Goal: Information Seeking & Learning: Check status

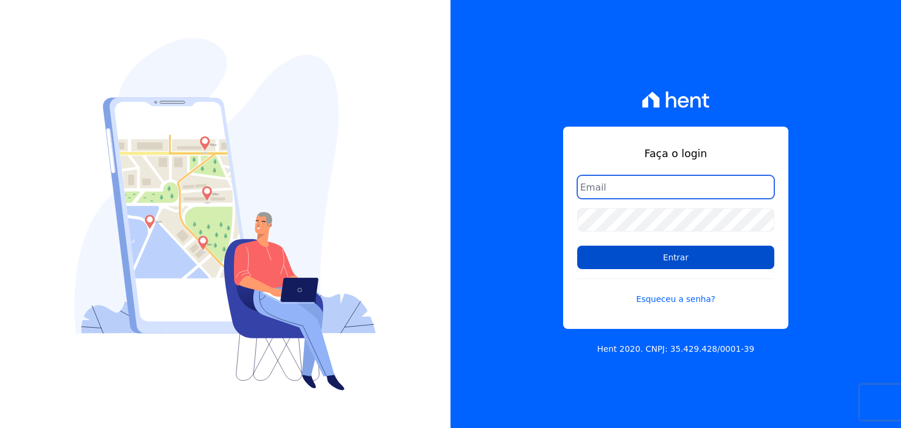
type input "guilherme.farias@priori.com.vc"
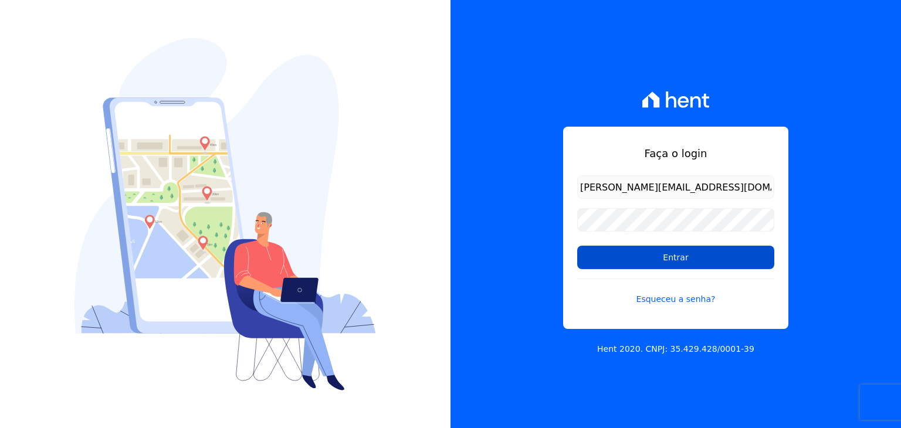
click at [632, 259] on input "Entrar" at bounding box center [675, 257] width 197 height 23
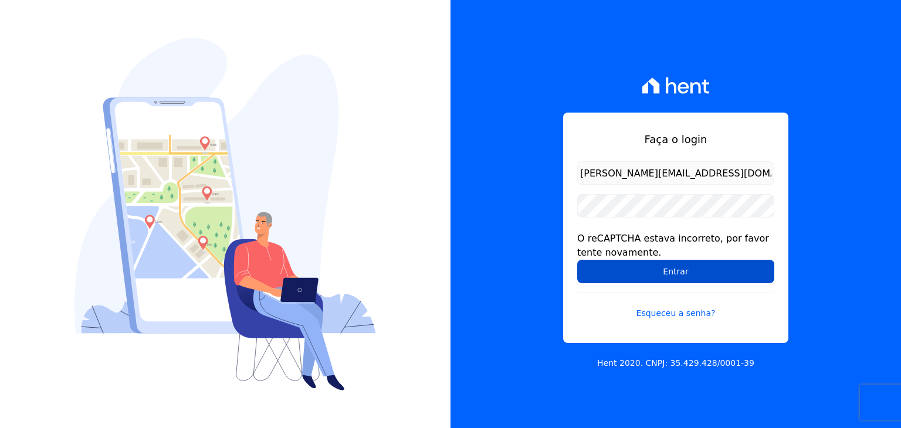
click at [622, 272] on input "Entrar" at bounding box center [675, 271] width 197 height 23
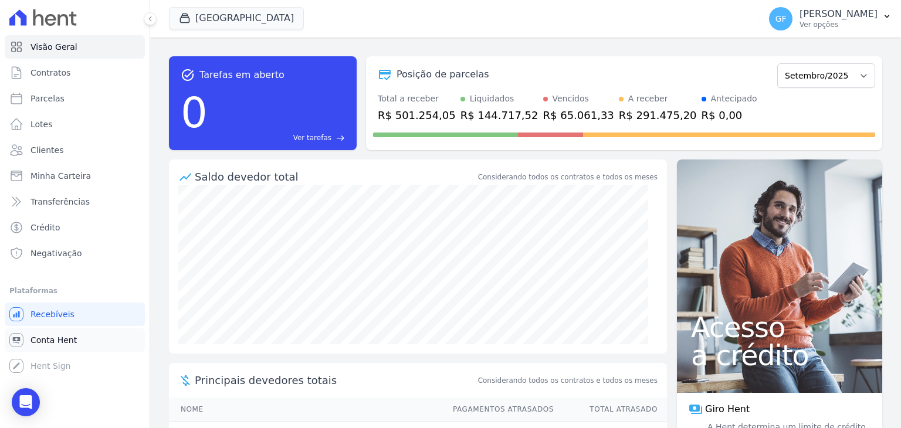
click at [47, 342] on span "Conta Hent" at bounding box center [53, 340] width 46 height 12
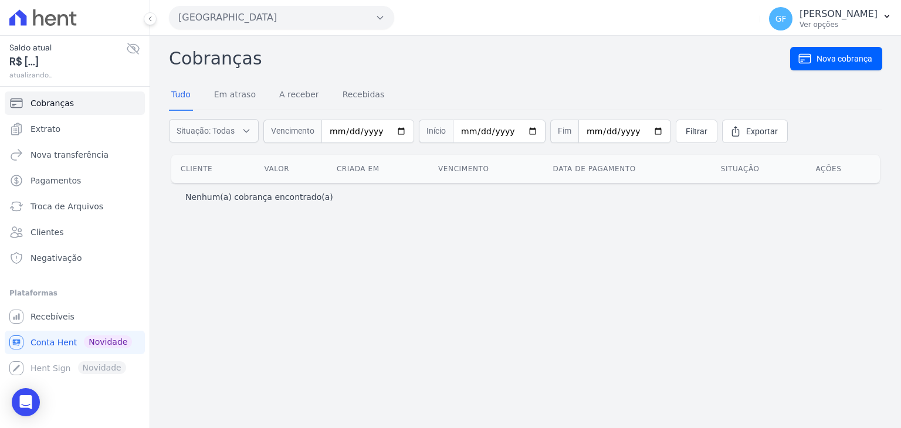
click at [131, 46] on icon at bounding box center [133, 48] width 12 height 11
click at [133, 45] on icon at bounding box center [133, 49] width 12 height 9
click at [133, 43] on icon at bounding box center [133, 48] width 12 height 11
click at [134, 43] on icon at bounding box center [133, 49] width 14 height 14
click at [46, 129] on span "Extrato" at bounding box center [45, 129] width 30 height 12
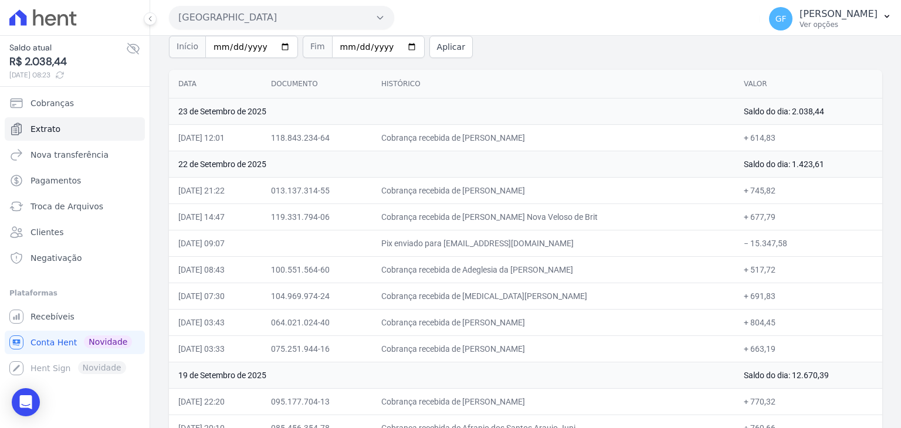
scroll to position [117, 0]
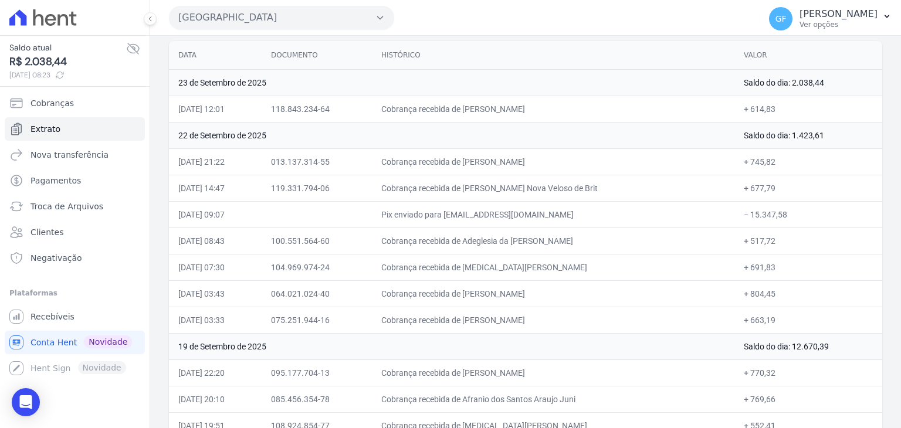
drag, startPoint x: 175, startPoint y: 163, endPoint x: 786, endPoint y: 159, distance: 610.5
click at [786, 159] on tr "22/09/2025, 21:22 013.137.314-55 Cobrança recebida de Sergio Pereira de Souza +…" at bounding box center [525, 161] width 713 height 26
drag, startPoint x: 774, startPoint y: 134, endPoint x: 809, endPoint y: 134, distance: 35.2
click at [809, 134] on td "Saldo do dia: 1.423,61" at bounding box center [808, 135] width 148 height 26
drag, startPoint x: 736, startPoint y: 106, endPoint x: 739, endPoint y: 113, distance: 7.1
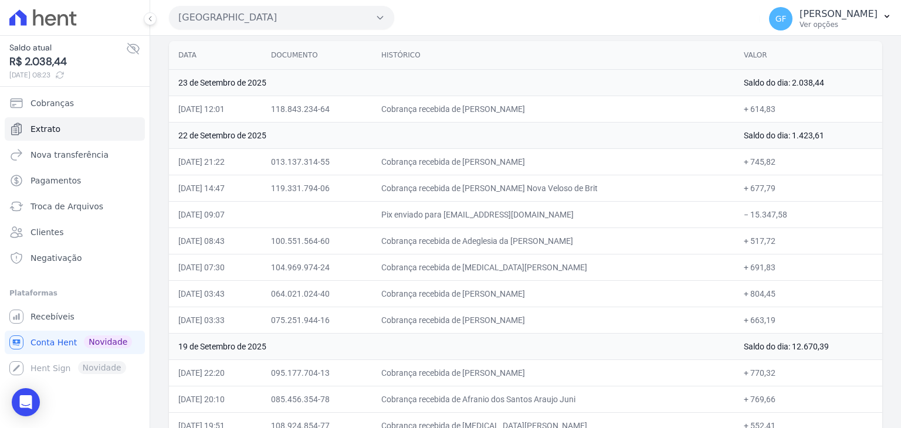
click at [766, 106] on td "+ 614,83" at bounding box center [808, 109] width 148 height 26
click at [650, 135] on td "22 de Setembro de 2025" at bounding box center [451, 135] width 565 height 26
drag, startPoint x: 405, startPoint y: 108, endPoint x: 609, endPoint y: 108, distance: 204.1
click at [609, 108] on tr "23/09/2025, 12:01 118.843.234-64 Cobrança recebida de Gisele Castro dos Santos …" at bounding box center [525, 109] width 713 height 26
click at [609, 108] on td "Cobrança recebida de Gisele Castro dos Santos" at bounding box center [553, 109] width 362 height 26
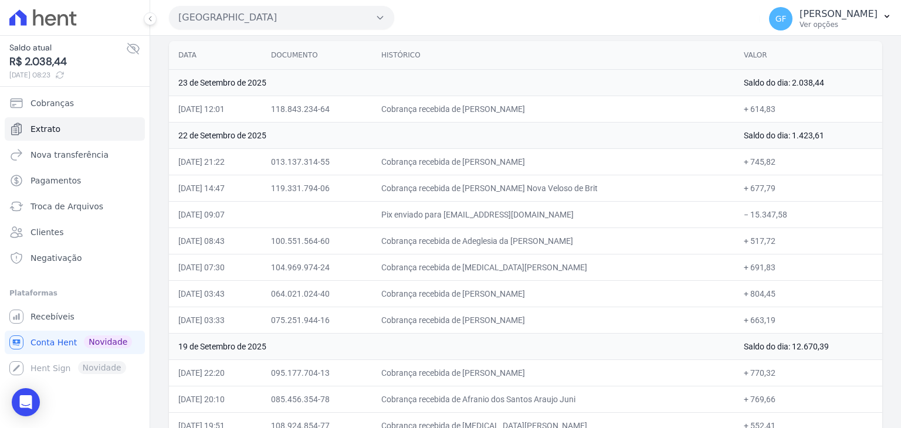
drag, startPoint x: 495, startPoint y: 108, endPoint x: 595, endPoint y: 106, distance: 100.3
click at [595, 106] on td "Cobrança recebida de Gisele Castro dos Santos" at bounding box center [553, 109] width 362 height 26
drag, startPoint x: 493, startPoint y: 162, endPoint x: 769, endPoint y: 160, distance: 276.2
click at [769, 160] on tr "22/09/2025, 21:22 013.137.314-55 Cobrança recebida de Sergio Pereira de Souza +…" at bounding box center [525, 161] width 713 height 26
drag, startPoint x: 493, startPoint y: 187, endPoint x: 773, endPoint y: 182, distance: 279.8
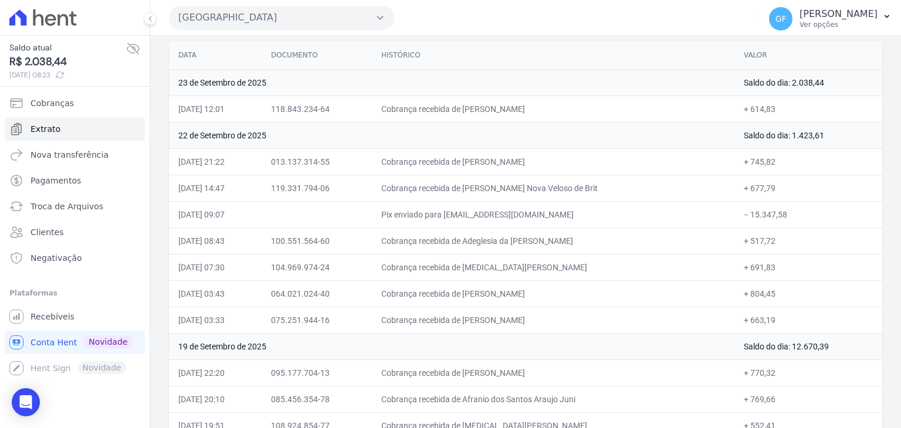
click at [773, 182] on tr "22/09/2025, 14:47 119.331.794-06 Cobrança recebida de David Vila Nova Veloso de…" at bounding box center [525, 188] width 713 height 26
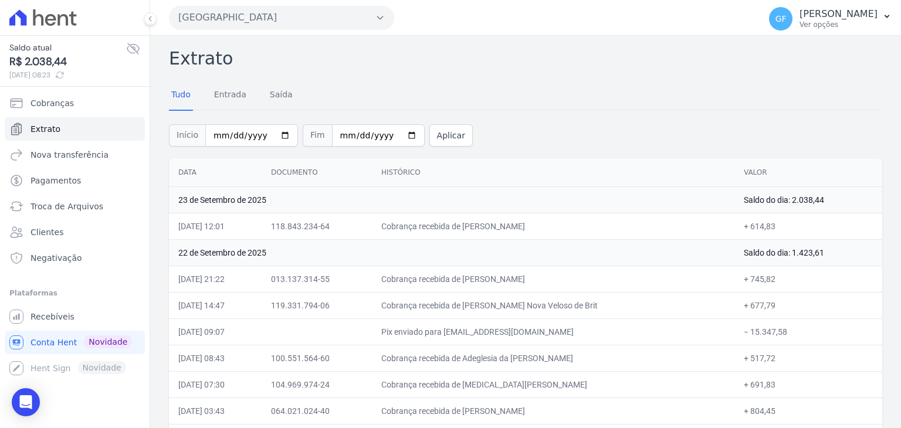
scroll to position [0, 0]
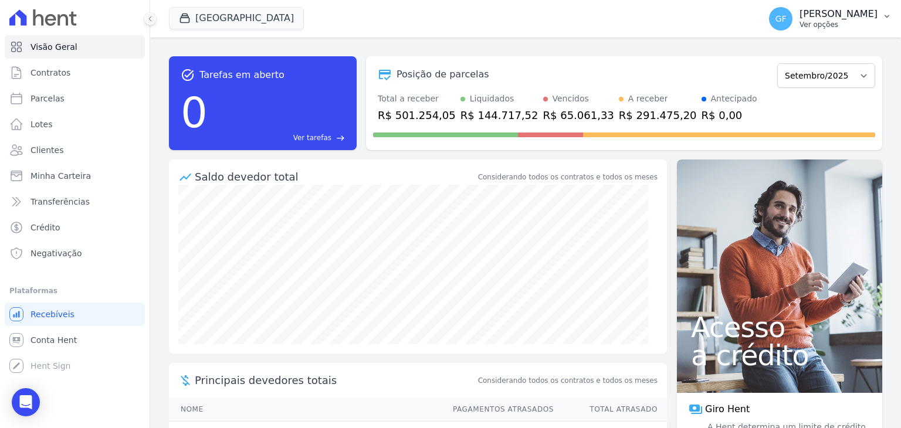
click at [830, 35] on button "GF [PERSON_NAME] Ver opções" at bounding box center [829, 18] width 141 height 33
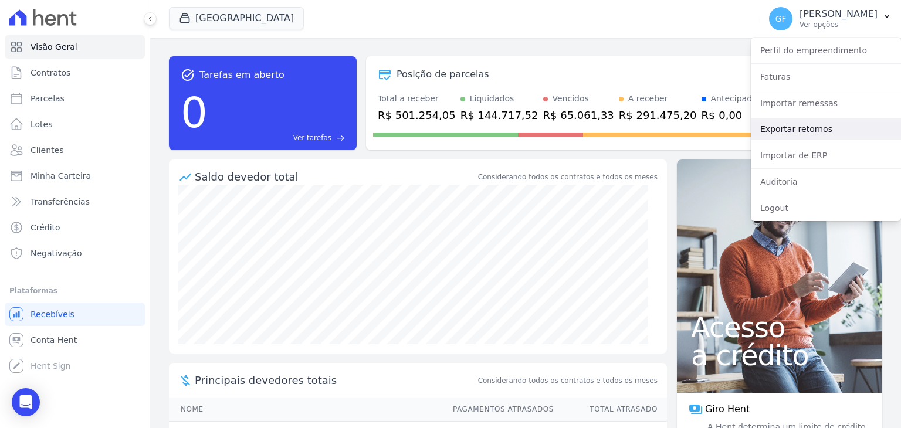
click at [783, 121] on link "Exportar retornos" at bounding box center [826, 128] width 150 height 21
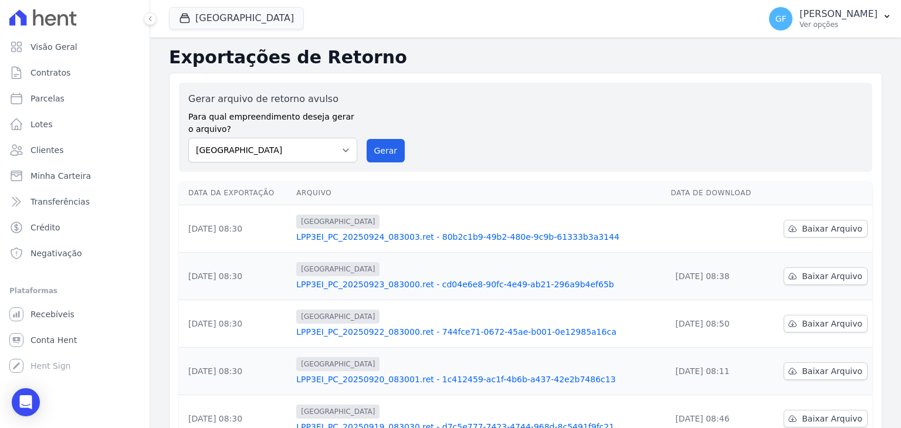
click at [809, 238] on td "Baixar Arquivo" at bounding box center [819, 229] width 105 height 48
click at [821, 230] on span "Baixar Arquivo" at bounding box center [832, 229] width 60 height 12
click at [830, 31] on button "GF [PERSON_NAME] Ver opções" at bounding box center [829, 18] width 141 height 33
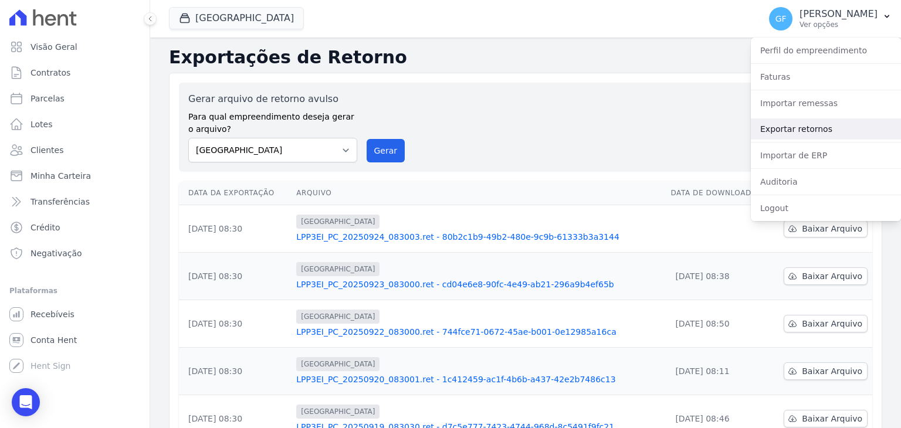
click at [778, 124] on link "Exportar retornos" at bounding box center [826, 128] width 150 height 21
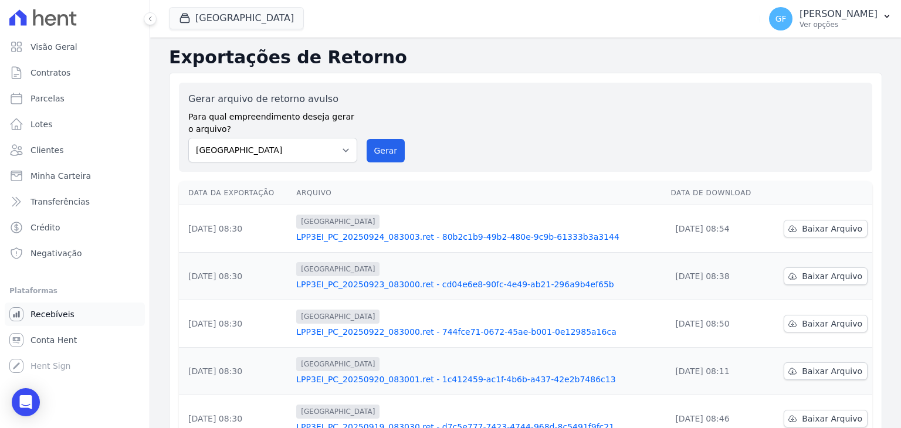
click at [54, 313] on span "Recebíveis" at bounding box center [52, 314] width 44 height 12
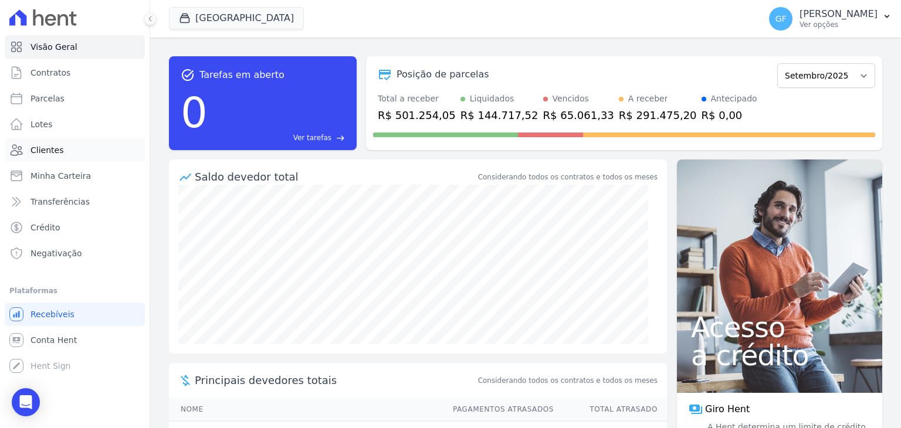
click at [47, 148] on span "Clientes" at bounding box center [46, 150] width 33 height 12
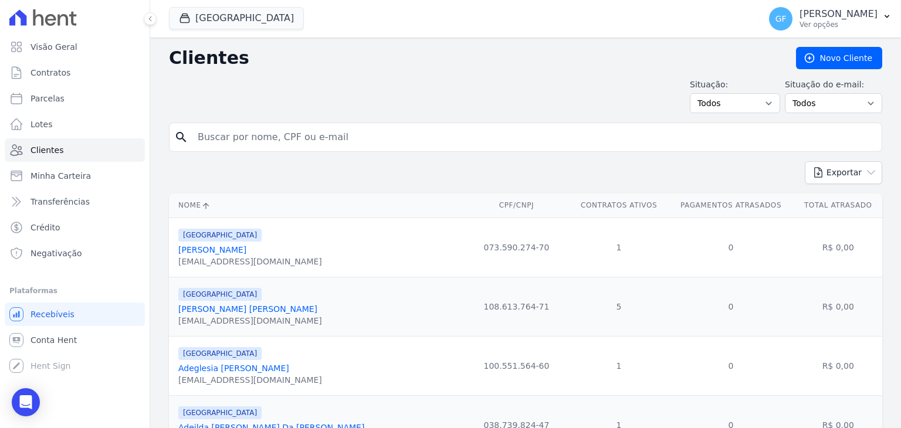
click at [226, 142] on input "search" at bounding box center [534, 137] width 686 height 23
type input "[PERSON_NAME]"
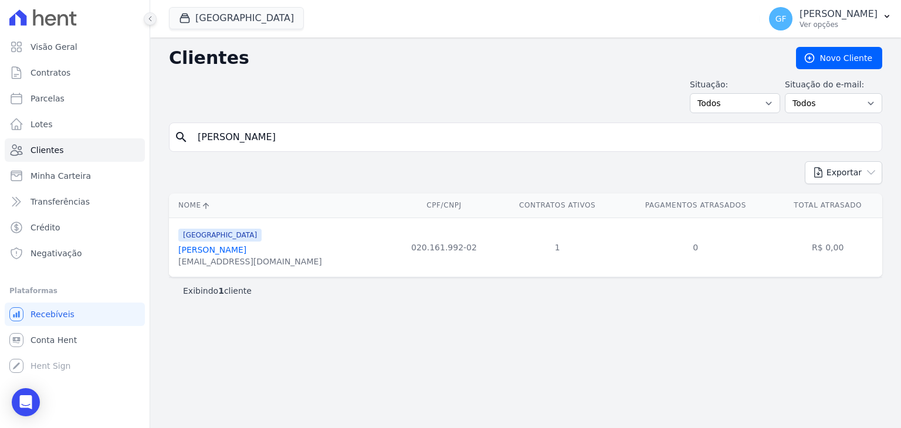
click at [148, 18] on icon at bounding box center [150, 18] width 7 height 7
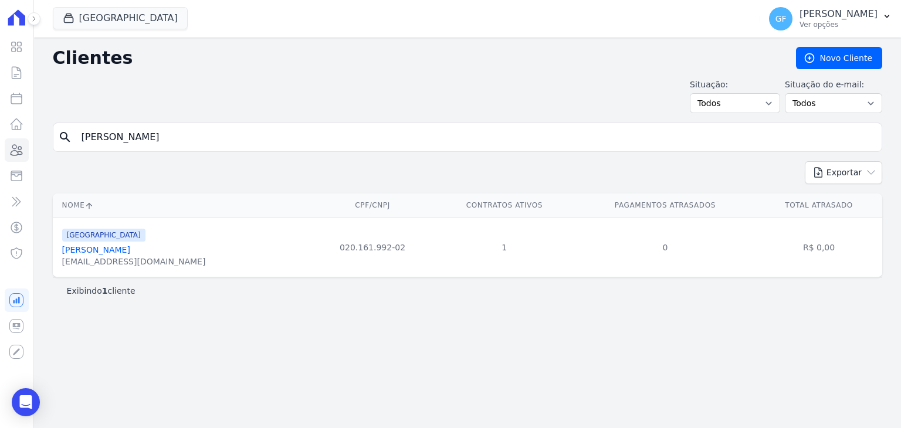
click at [137, 256] on div "[EMAIL_ADDRESS][DOMAIN_NAME]" at bounding box center [134, 262] width 144 height 12
click at [130, 253] on link "[PERSON_NAME]" at bounding box center [96, 249] width 68 height 9
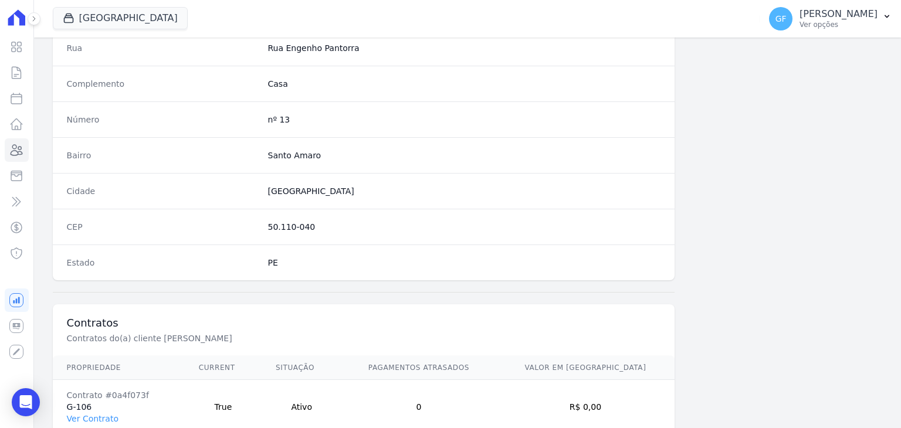
scroll to position [666, 0]
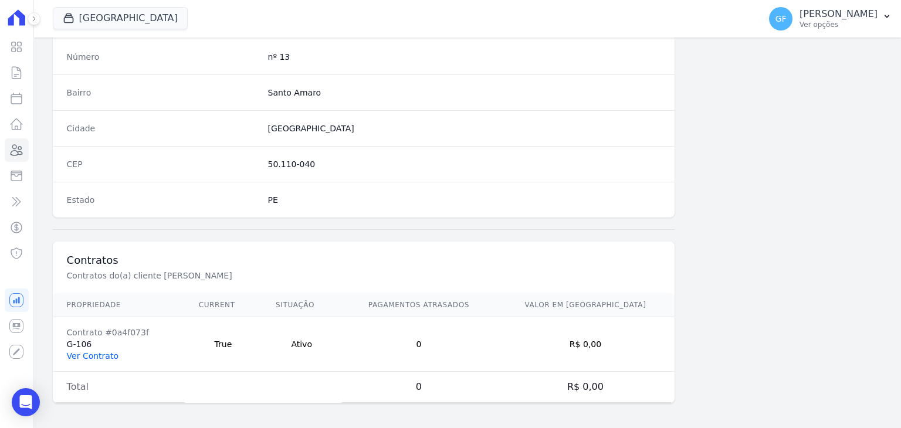
click at [79, 355] on link "Ver Contrato" at bounding box center [93, 355] width 52 height 9
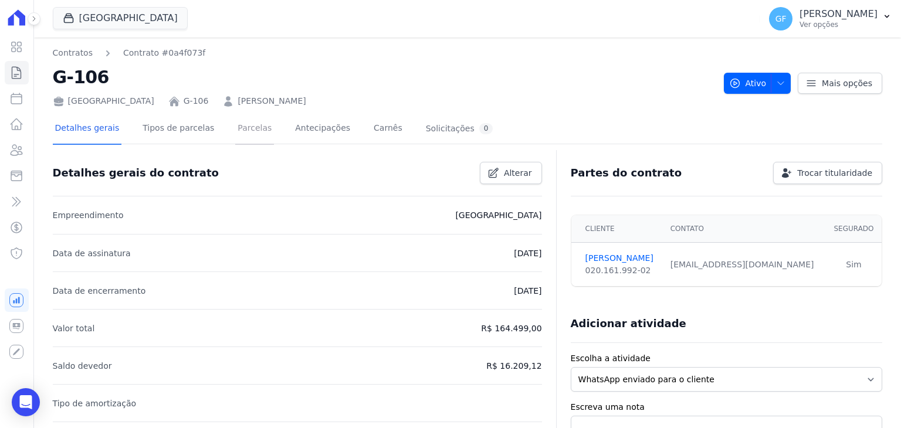
click at [235, 128] on link "Parcelas" at bounding box center [254, 129] width 39 height 31
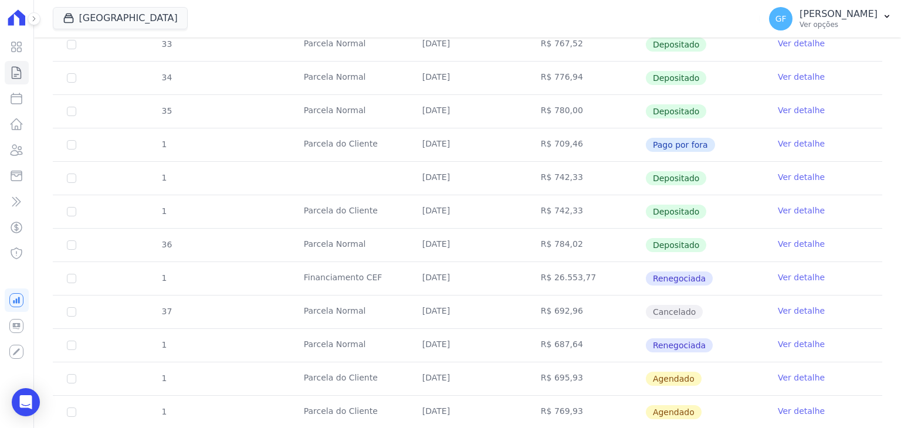
scroll to position [586, 0]
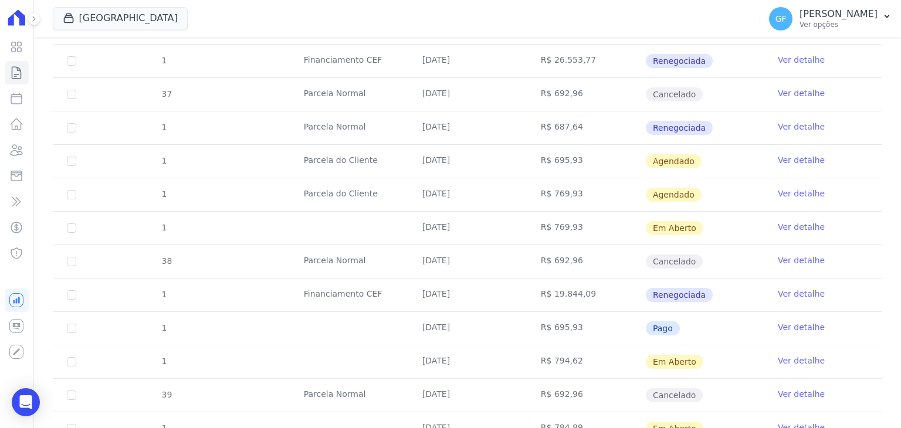
drag, startPoint x: 416, startPoint y: 324, endPoint x: 685, endPoint y: 318, distance: 268.7
click at [685, 318] on tr "1 [DATE] R$ 695,93 Pago Ver detalhe" at bounding box center [467, 327] width 829 height 33
drag, startPoint x: 418, startPoint y: 226, endPoint x: 739, endPoint y: 241, distance: 321.7
click at [739, 241] on tr "1 [DATE] R$ 769,93 Em [GEOGRAPHIC_DATA] Ver detalhe" at bounding box center [467, 227] width 829 height 33
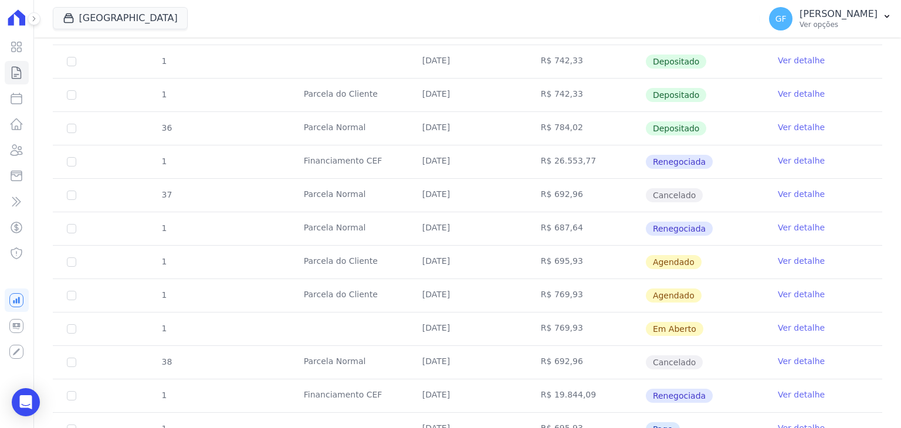
scroll to position [235, 0]
